Goal: Contribute content

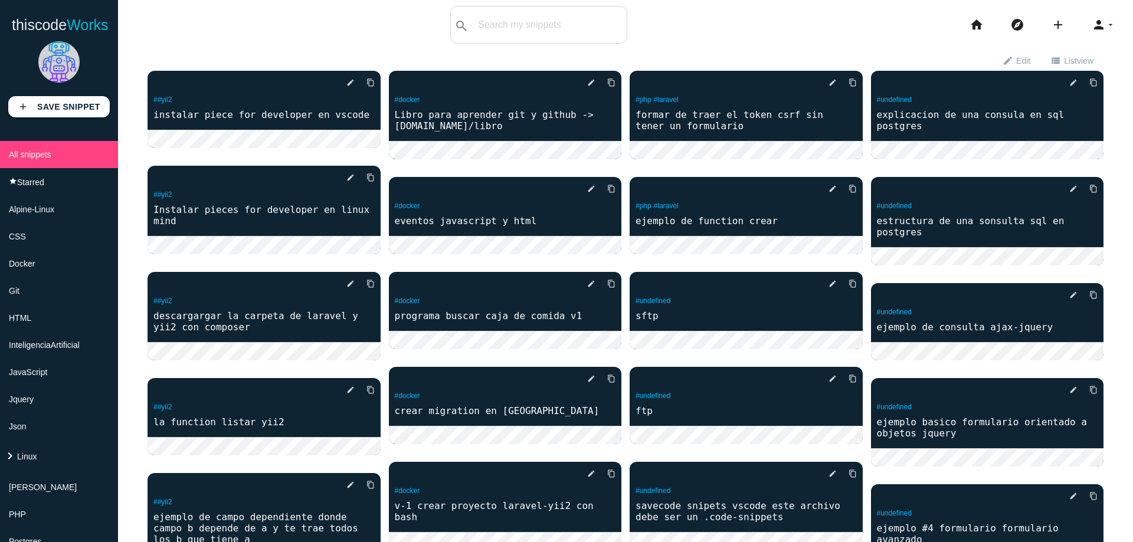
click at [1051, 24] on icon "add" at bounding box center [1058, 25] width 14 height 38
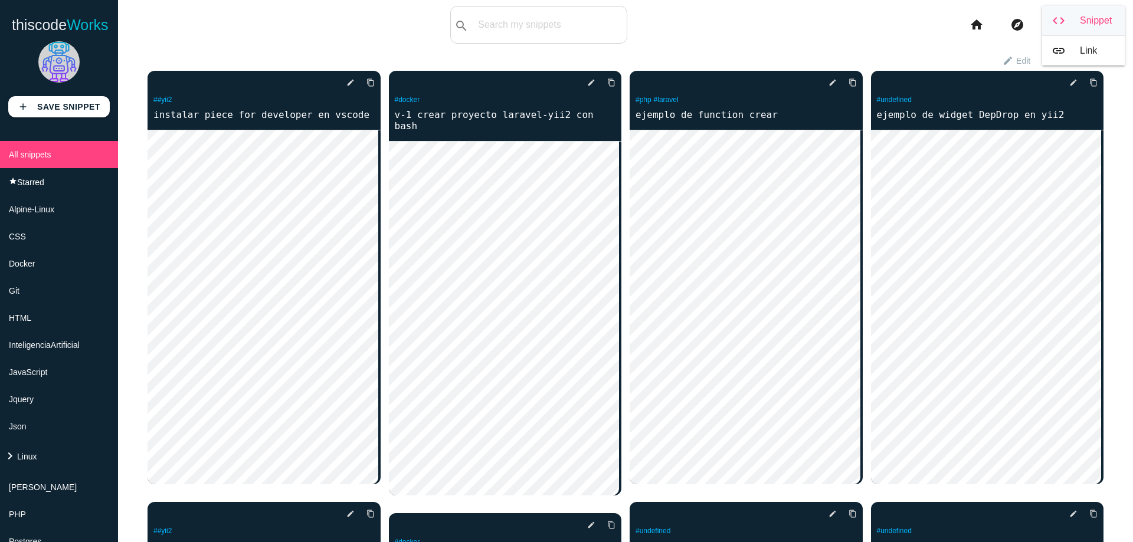
click at [1061, 23] on link "code Snippet" at bounding box center [1083, 21] width 83 height 30
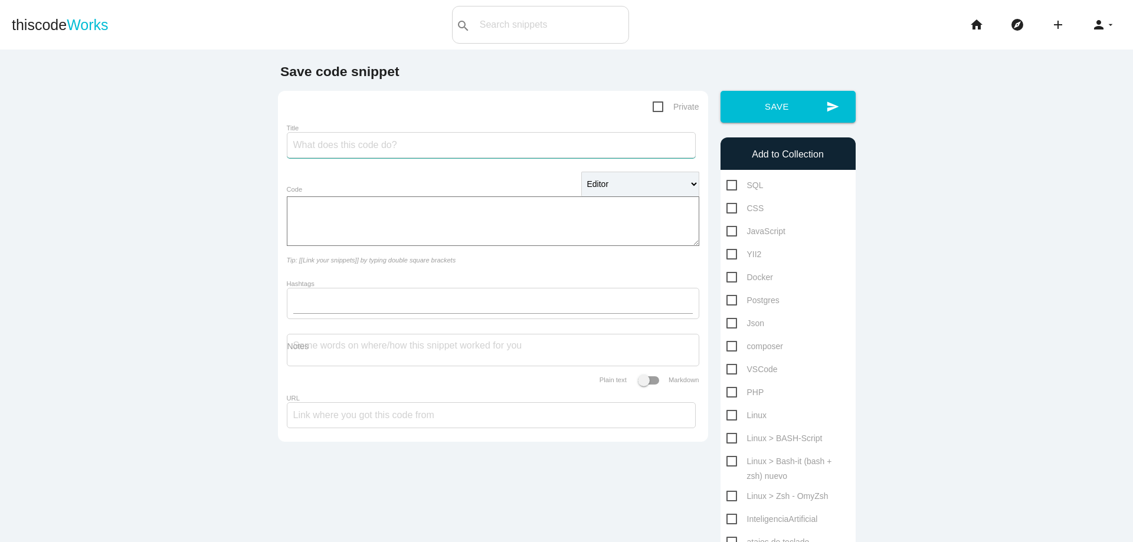
click at [492, 155] on input "Title" at bounding box center [491, 145] width 409 height 26
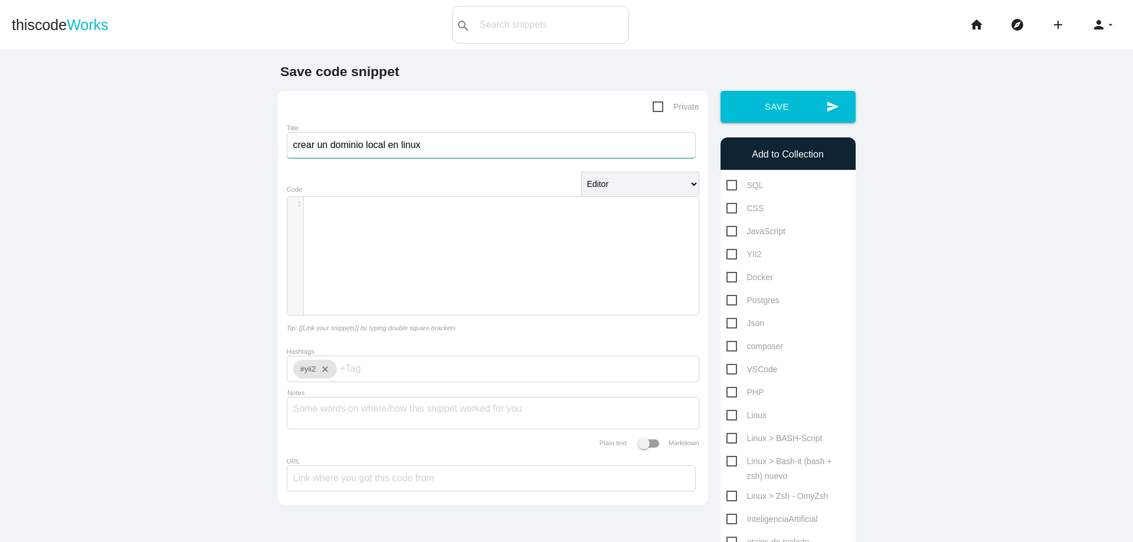
type input "crear un dominio local en linux"
click at [498, 231] on div "​ x 1 ​" at bounding box center [501, 265] width 429 height 136
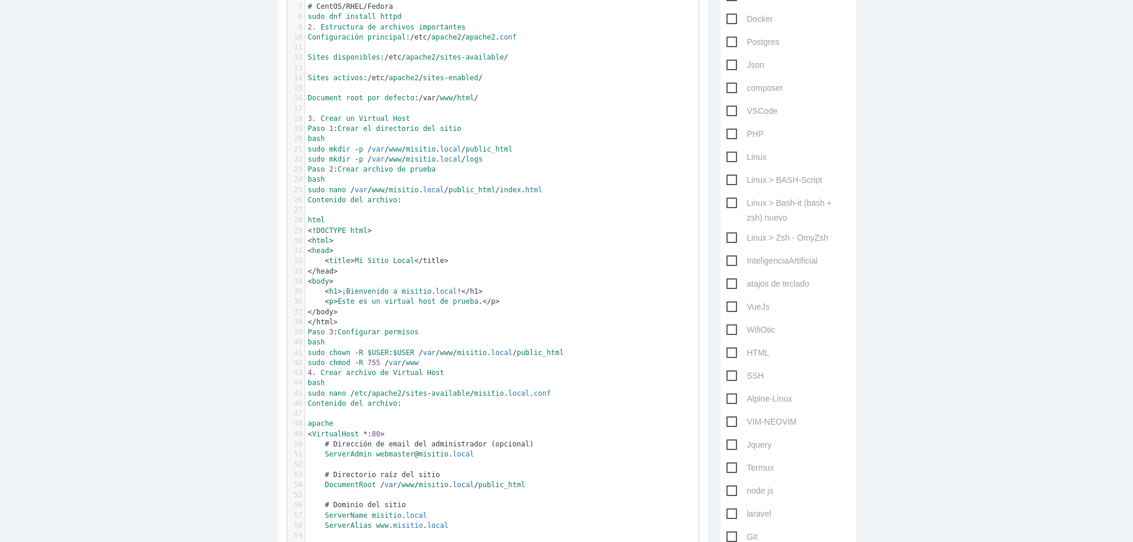
scroll to position [244, 0]
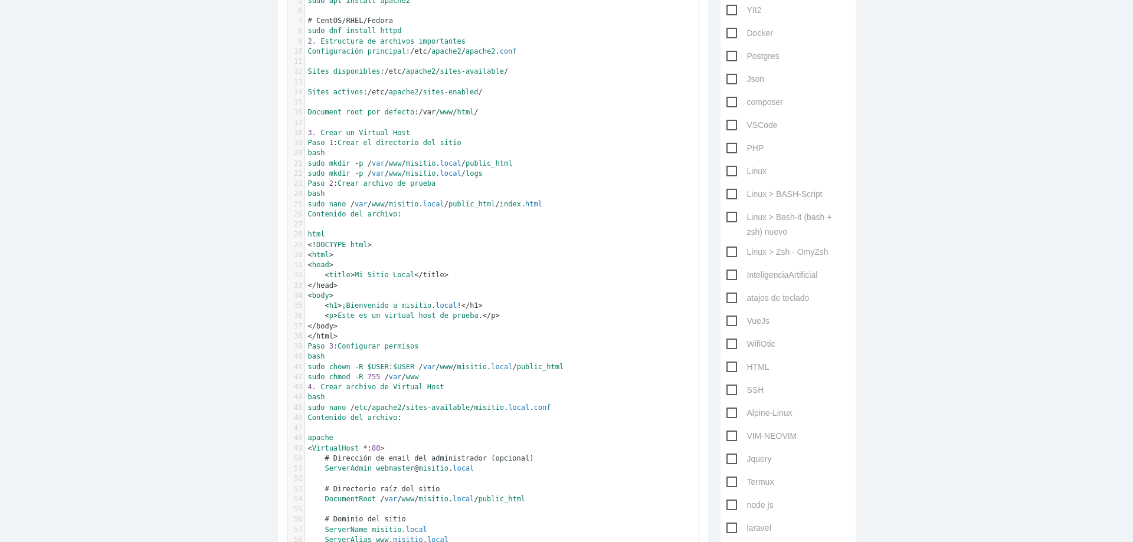
click at [726, 175] on span "Linux" at bounding box center [746, 171] width 40 height 15
click at [726, 172] on input "Linux" at bounding box center [730, 168] width 8 height 8
checkbox input "true"
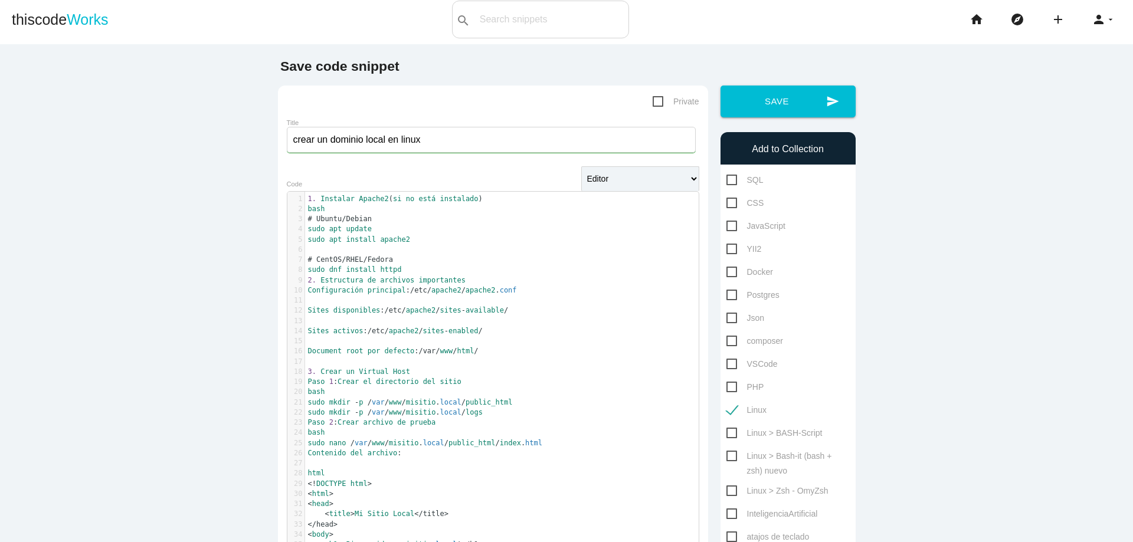
scroll to position [0, 0]
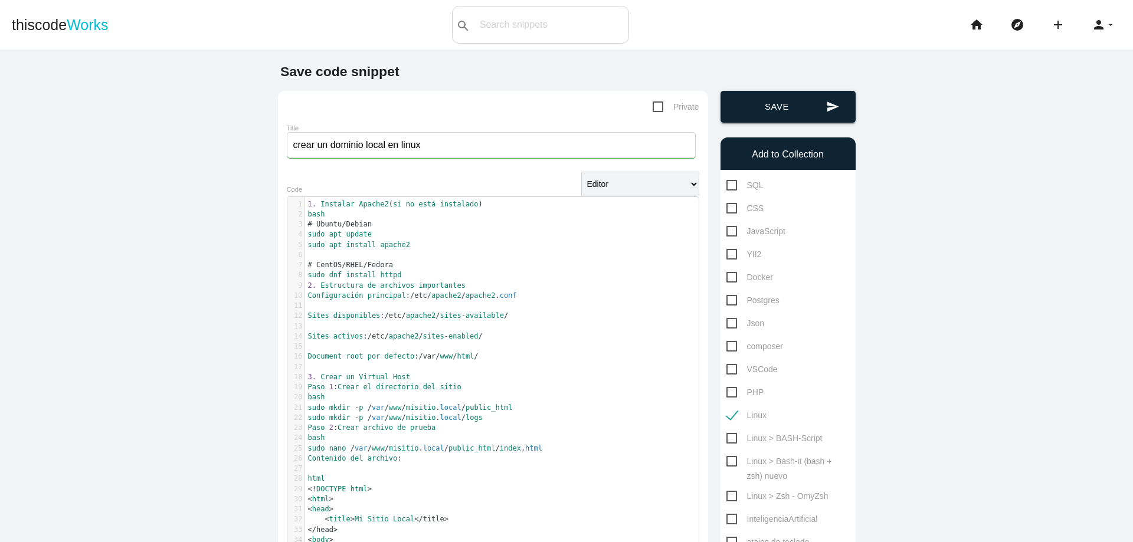
click at [785, 114] on button "send Save" at bounding box center [788, 107] width 135 height 32
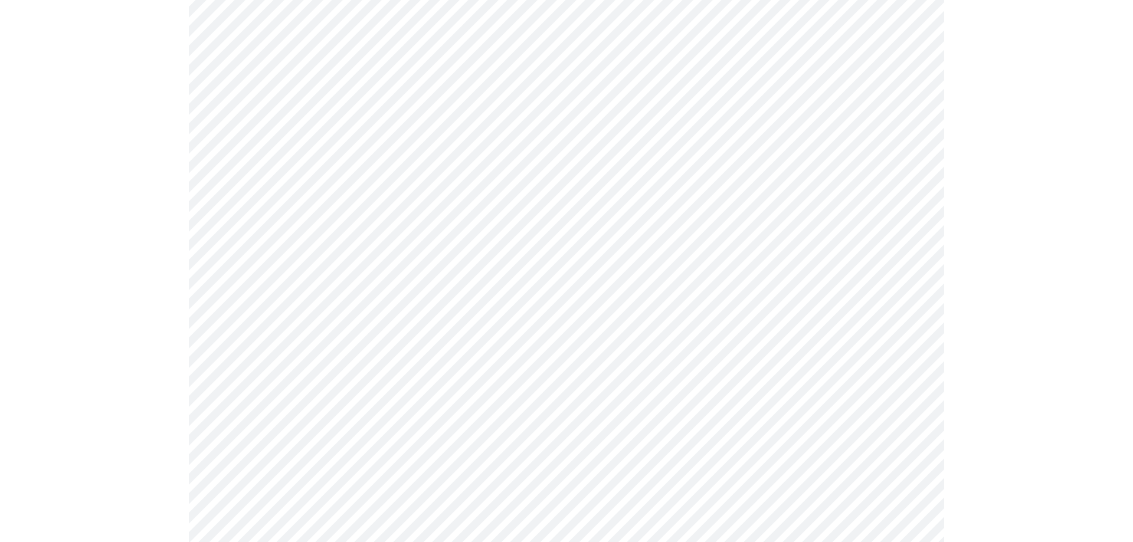
scroll to position [354, 0]
